Goal: Transaction & Acquisition: Purchase product/service

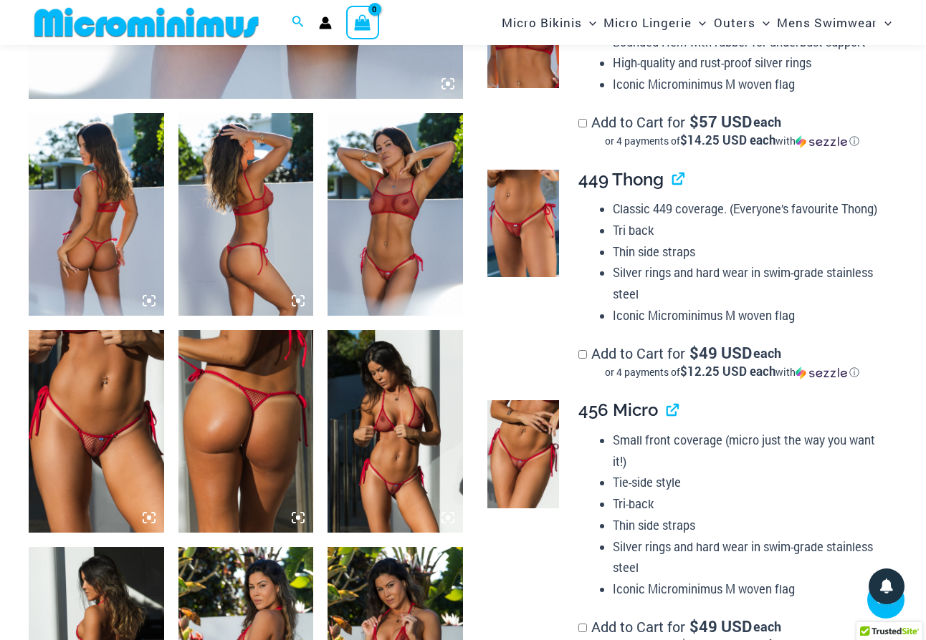
scroll to position [804, 0]
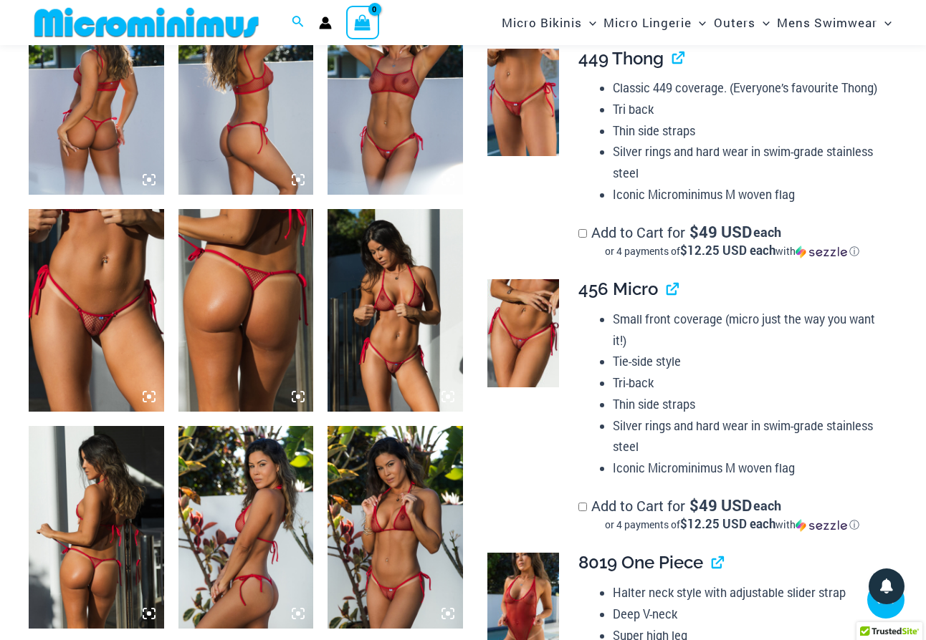
click at [136, 251] on img at bounding box center [96, 310] width 135 height 203
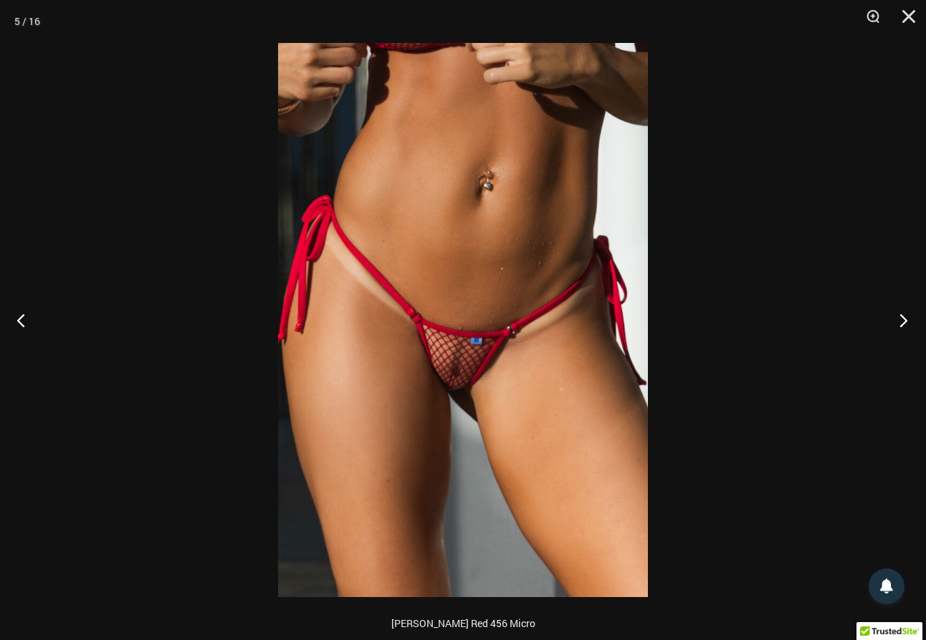
click at [896, 323] on button "Next" at bounding box center [899, 320] width 54 height 72
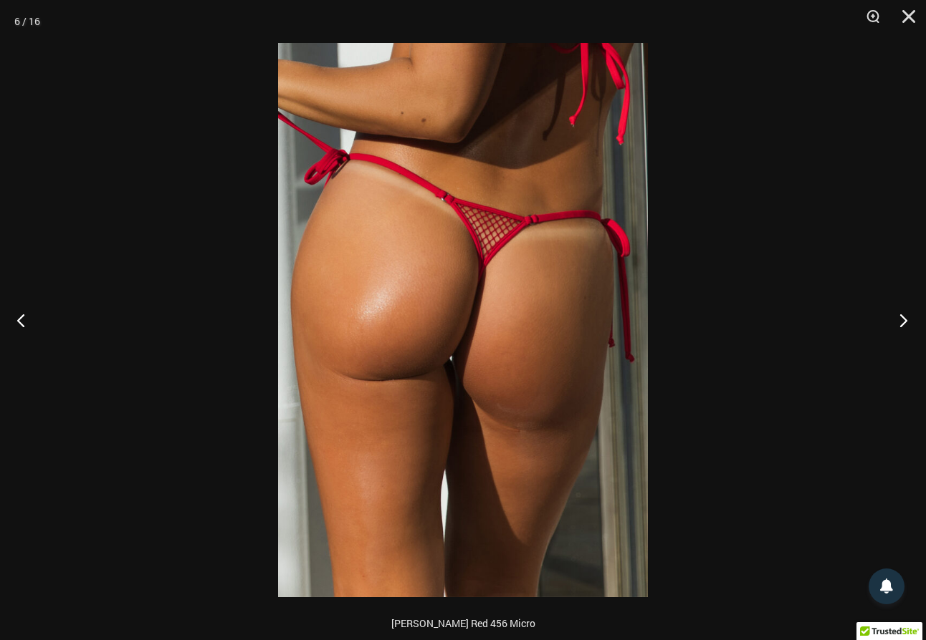
click at [896, 323] on button "Next" at bounding box center [899, 320] width 54 height 72
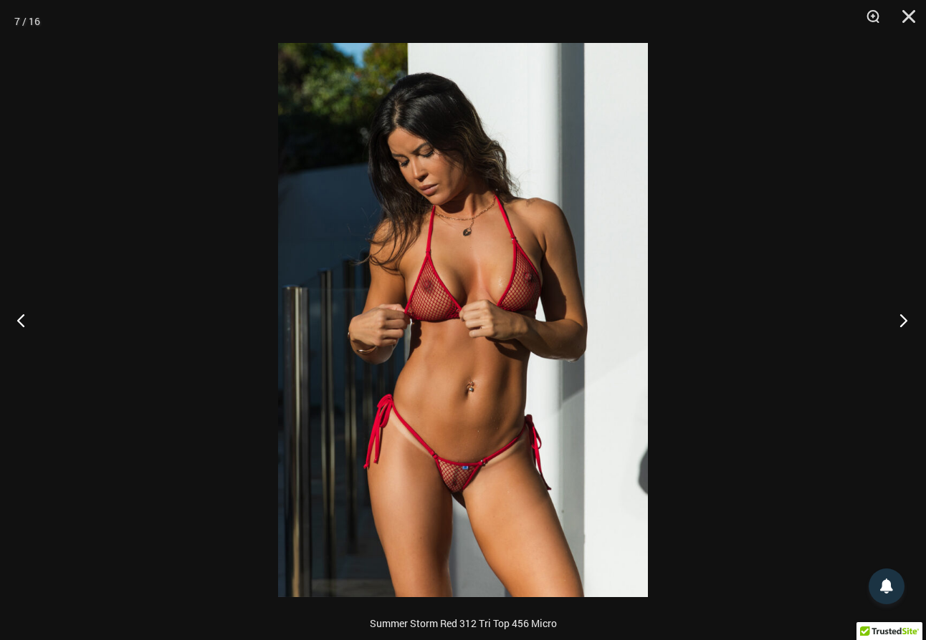
click at [896, 323] on button "Next" at bounding box center [899, 320] width 54 height 72
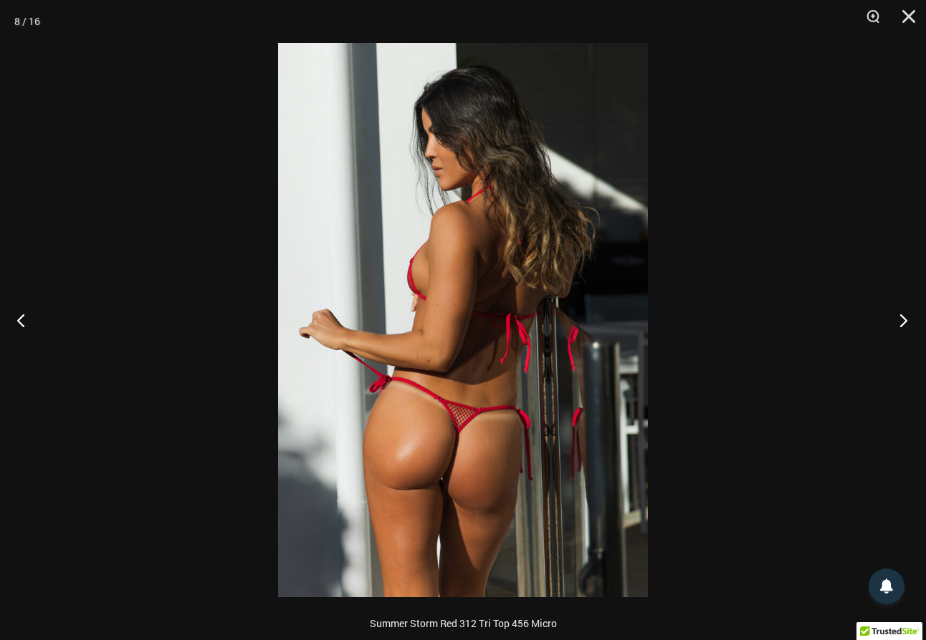
click at [896, 323] on button "Next" at bounding box center [899, 320] width 54 height 72
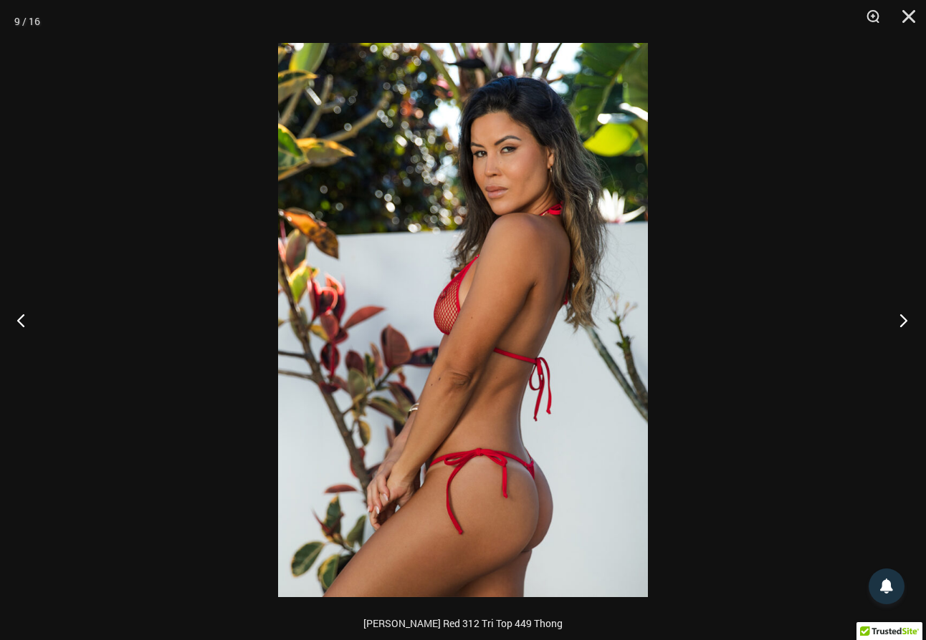
click at [896, 323] on button "Next" at bounding box center [899, 320] width 54 height 72
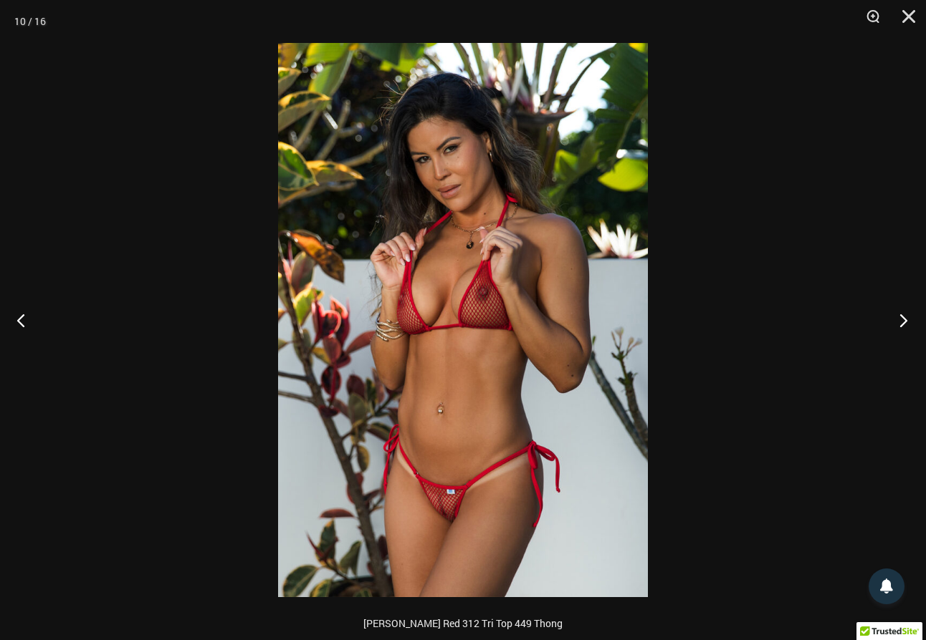
click at [896, 323] on button "Next" at bounding box center [899, 320] width 54 height 72
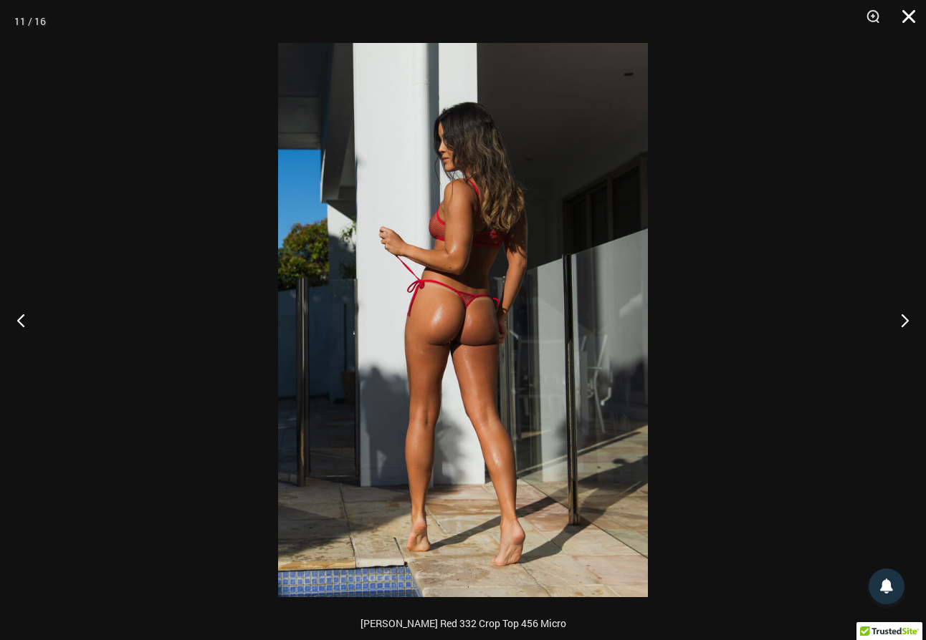
click at [909, 22] on button "Close" at bounding box center [904, 21] width 36 height 43
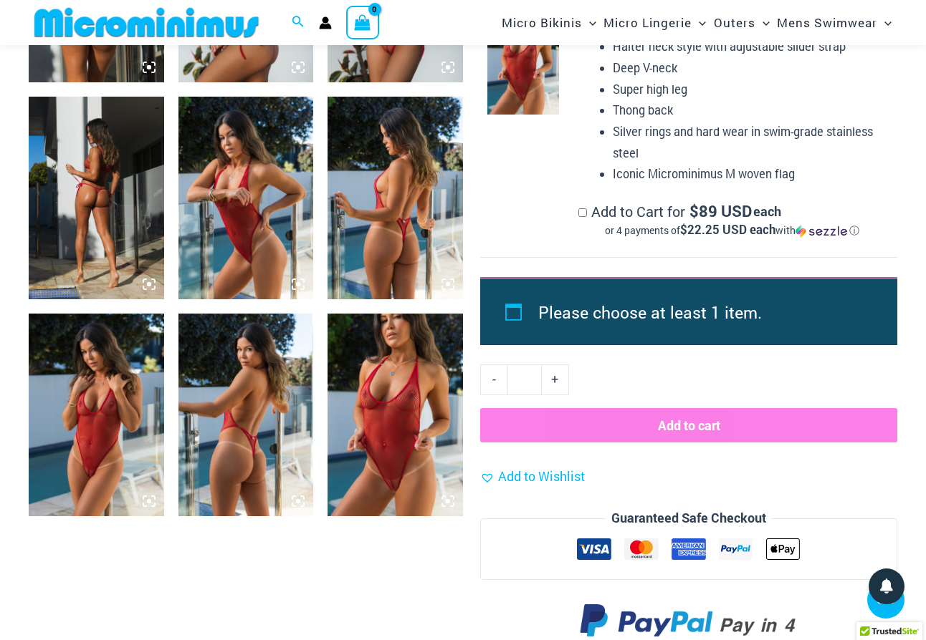
scroll to position [1373, 0]
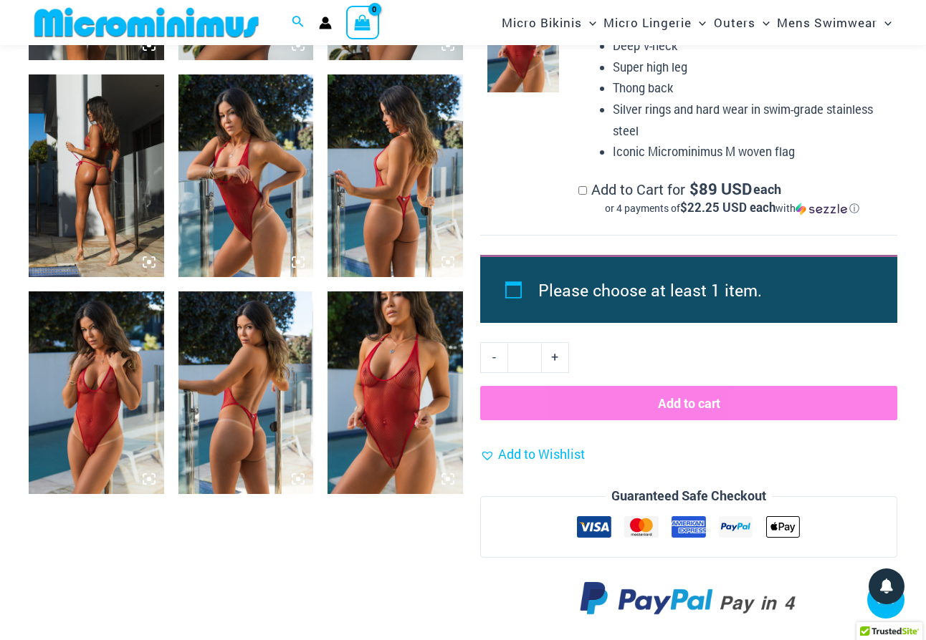
click at [385, 358] on img at bounding box center [394, 393] width 135 height 203
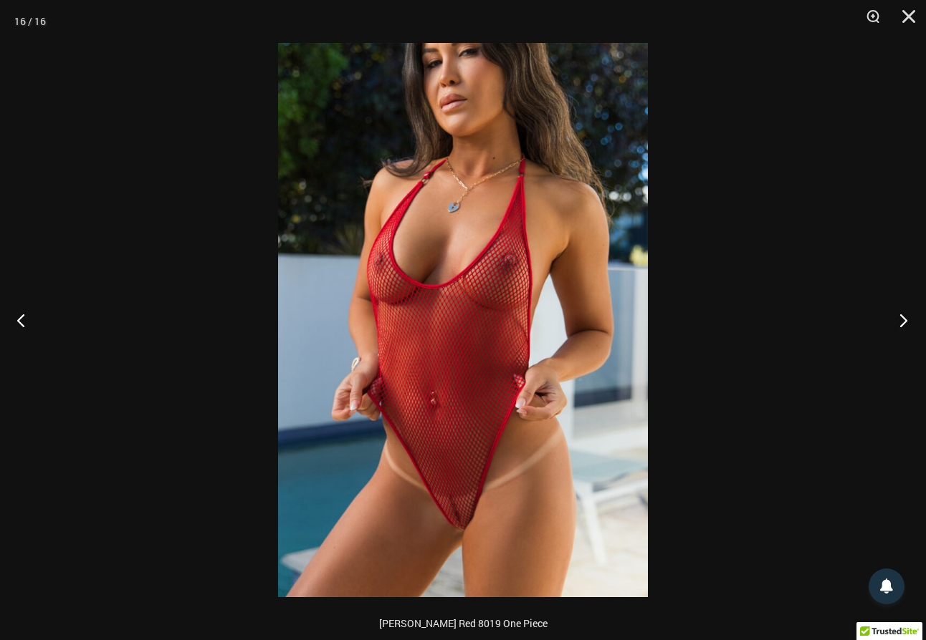
click at [904, 318] on button "Next" at bounding box center [899, 320] width 54 height 72
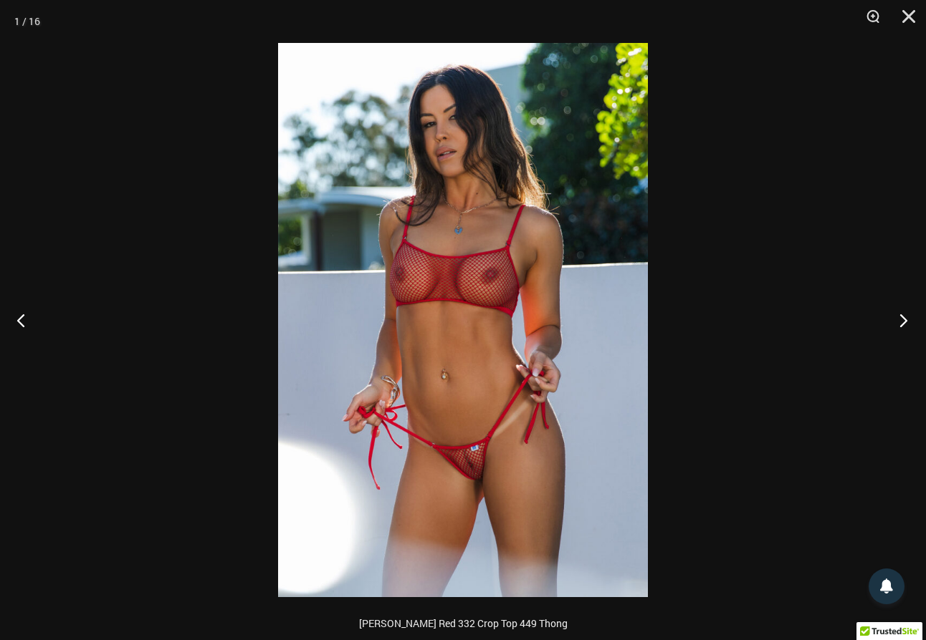
click at [903, 322] on button "Next" at bounding box center [899, 320] width 54 height 72
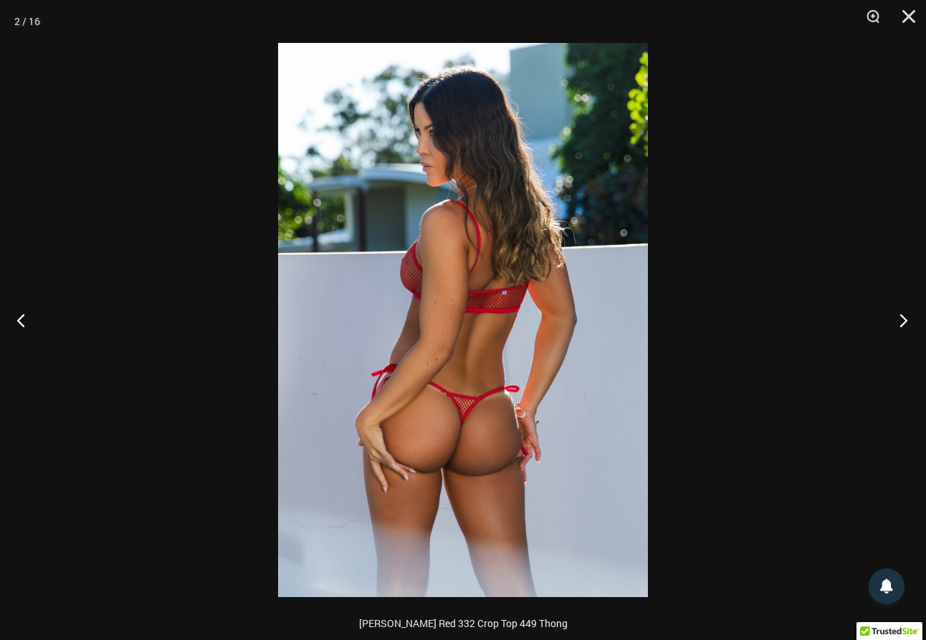
click at [903, 322] on button "Next" at bounding box center [899, 320] width 54 height 72
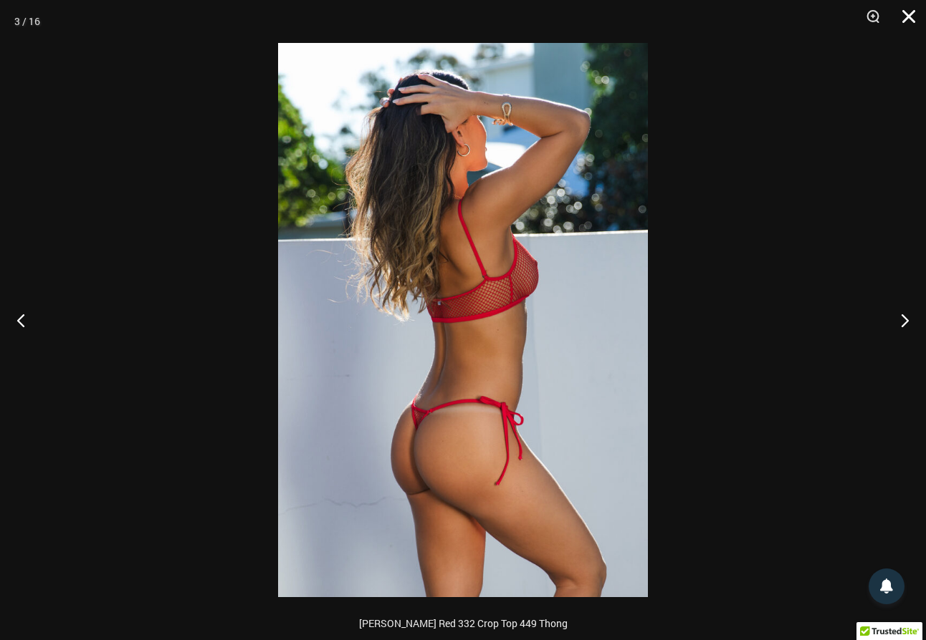
click at [904, 14] on button "Close" at bounding box center [904, 21] width 36 height 43
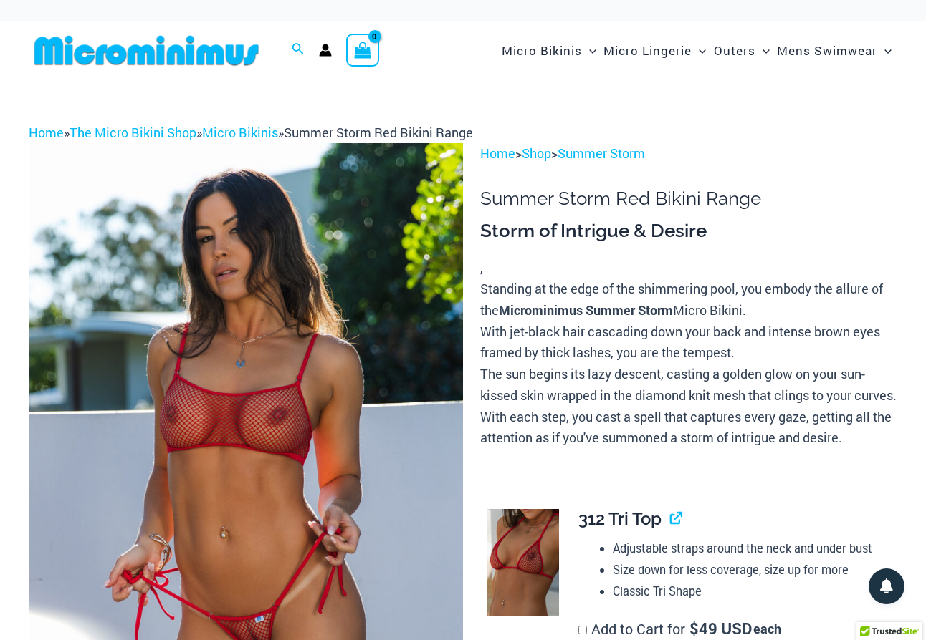
scroll to position [0, 0]
click at [103, 64] on img at bounding box center [147, 50] width 236 height 32
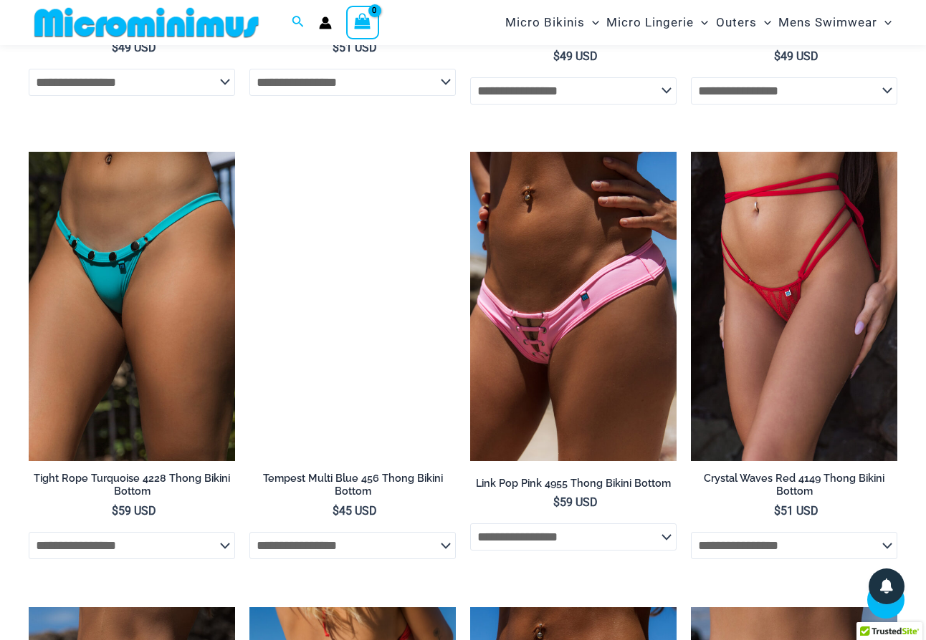
scroll to position [3816, 0]
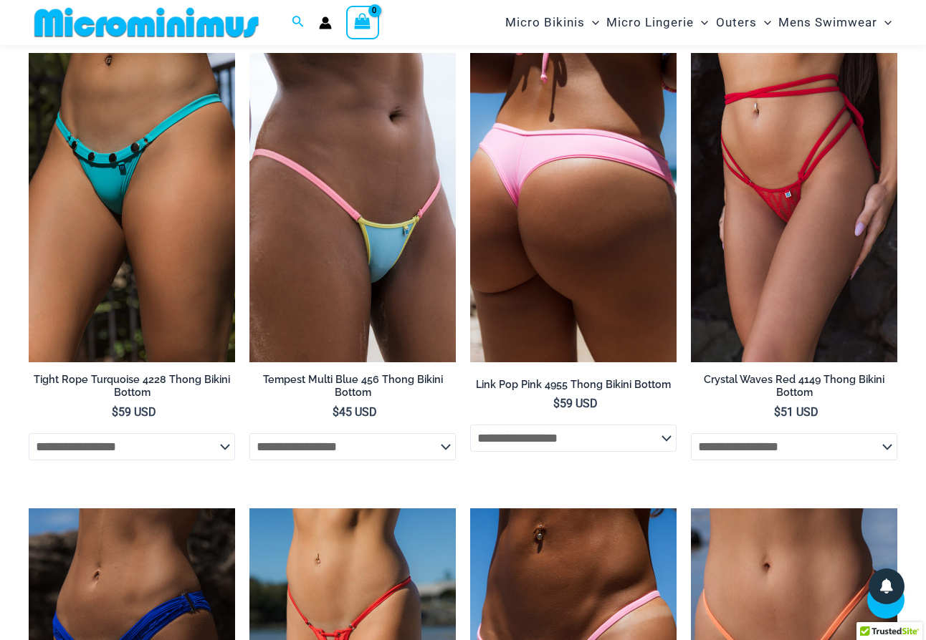
click at [543, 232] on img at bounding box center [573, 208] width 206 height 310
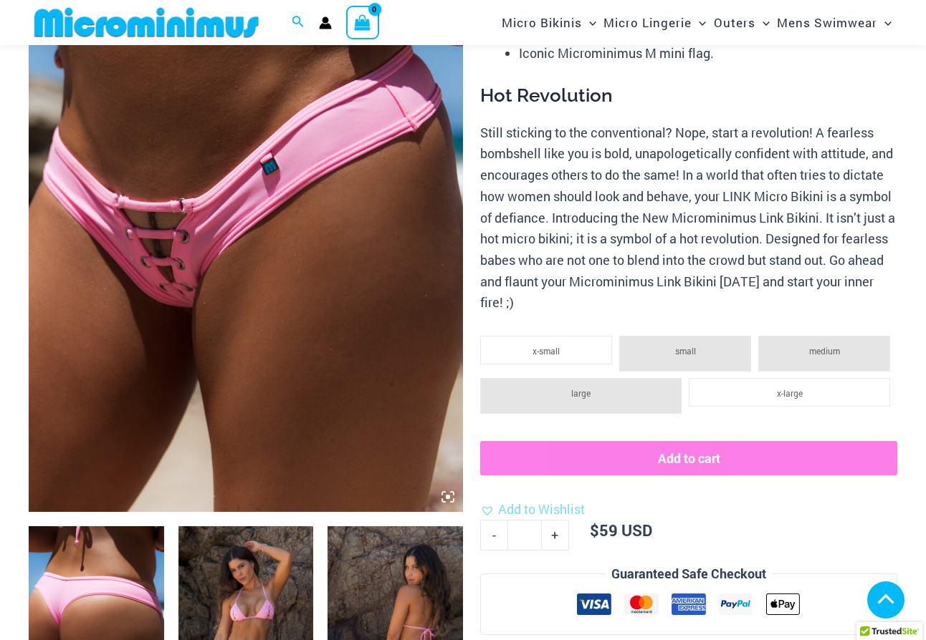
scroll to position [369, 0]
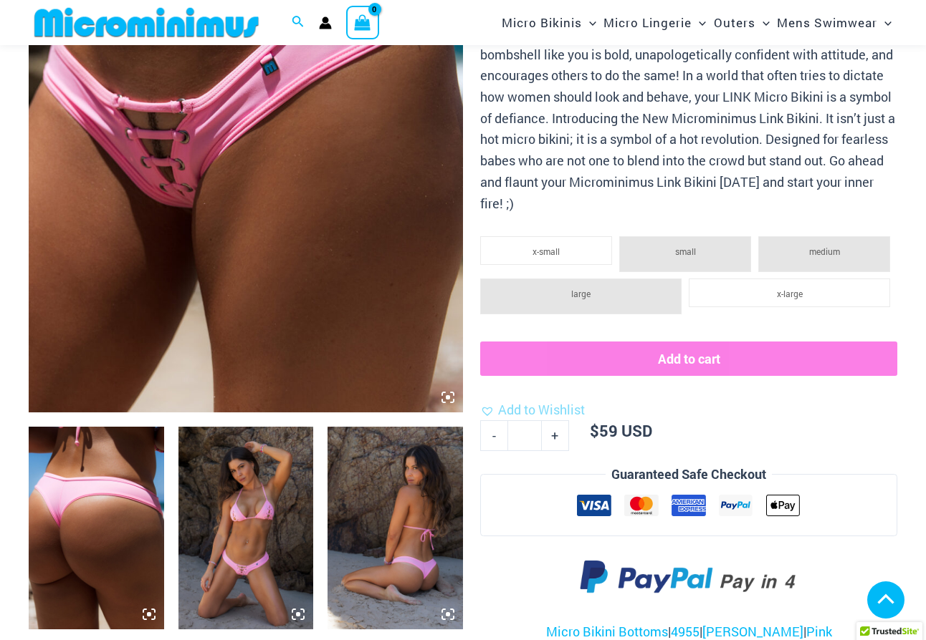
click at [251, 519] on img at bounding box center [245, 528] width 135 height 203
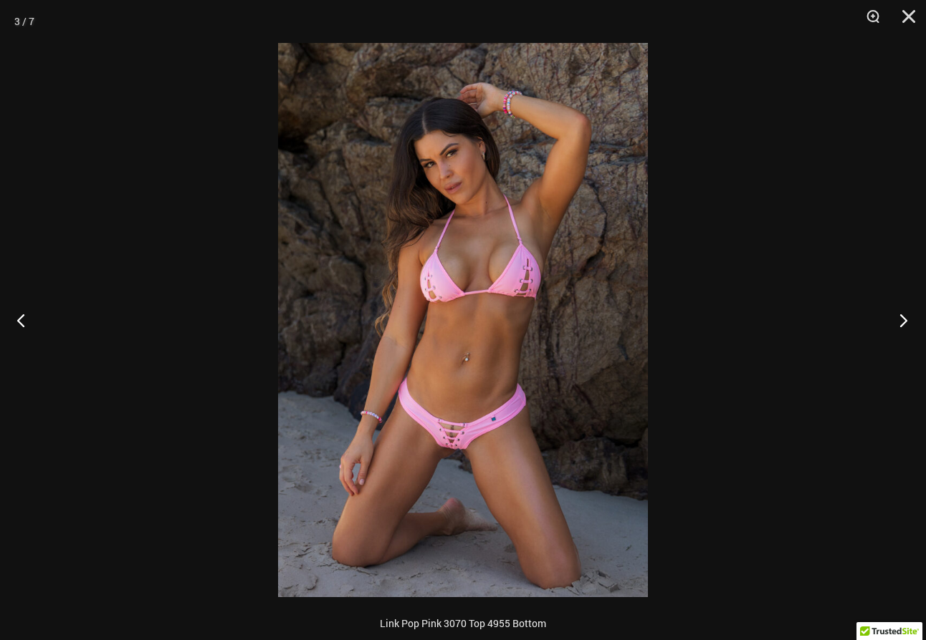
click at [901, 317] on button "Next" at bounding box center [899, 320] width 54 height 72
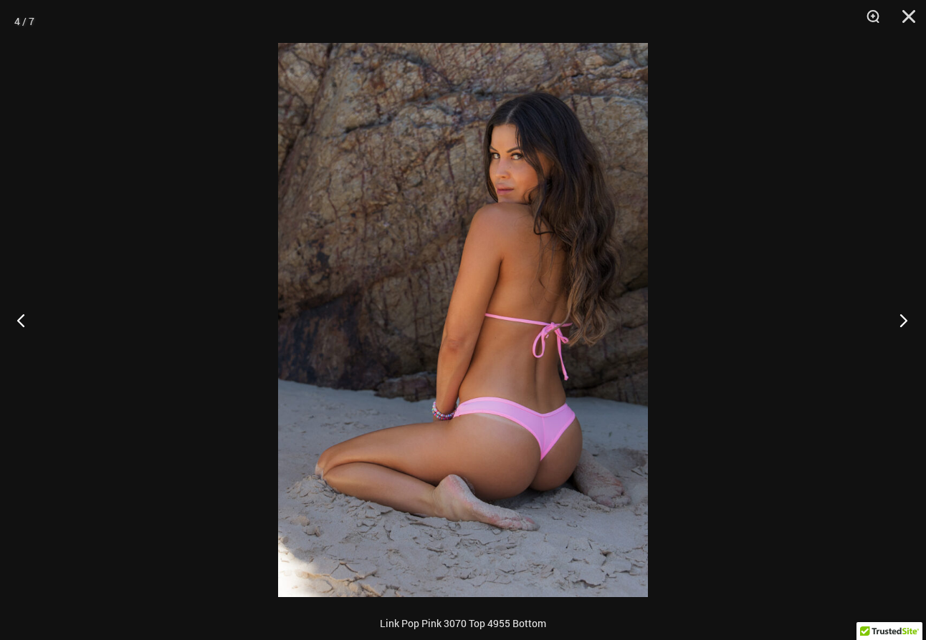
click at [901, 320] on button "Next" at bounding box center [899, 320] width 54 height 72
